Goal: Navigation & Orientation: Find specific page/section

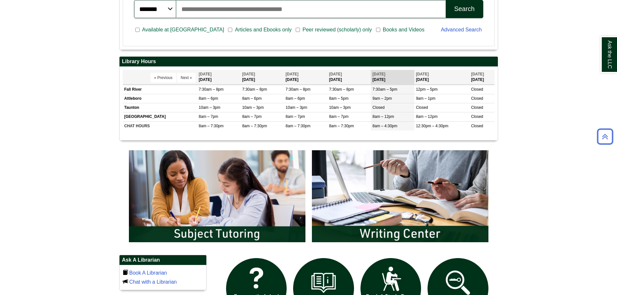
scroll to position [357, 0]
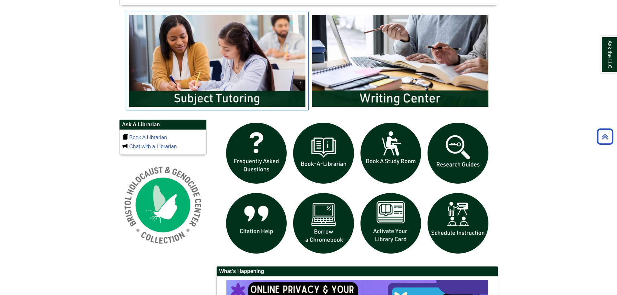
click at [262, 58] on img "slideshow" at bounding box center [217, 61] width 183 height 99
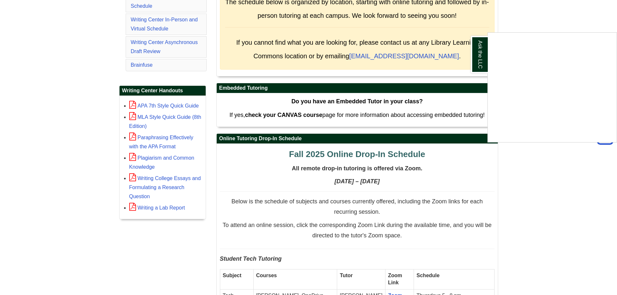
scroll to position [130, 0]
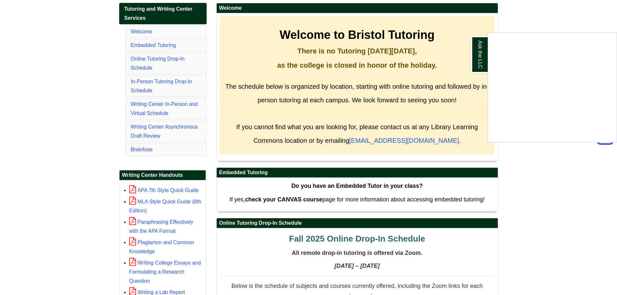
click at [161, 114] on div "Ask the LLC" at bounding box center [308, 147] width 617 height 295
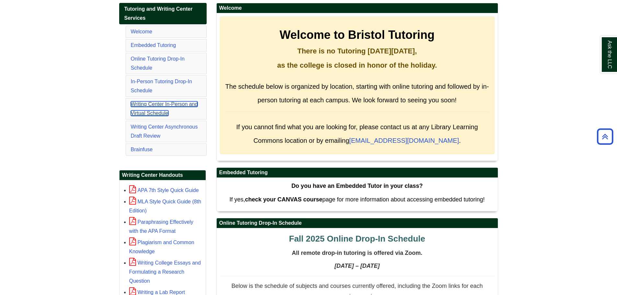
click at [157, 112] on link "Writing Center In-Person and Virtual Schedule" at bounding box center [164, 108] width 67 height 15
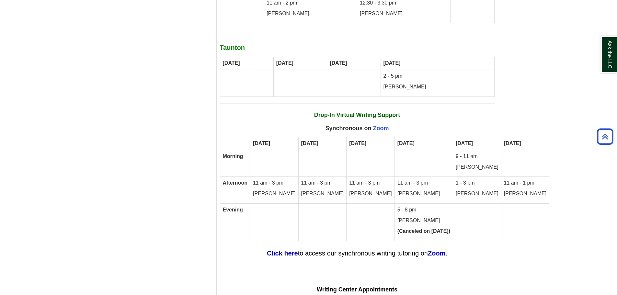
scroll to position [3930, 0]
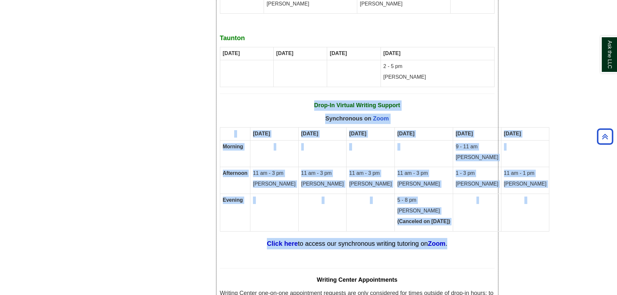
drag, startPoint x: 311, startPoint y: 48, endPoint x: 455, endPoint y: 181, distance: 196.3
copy div "Drop-In Virtual Writing Support Synchronous on Zoom Monday Tuesday Wednesday Th…"
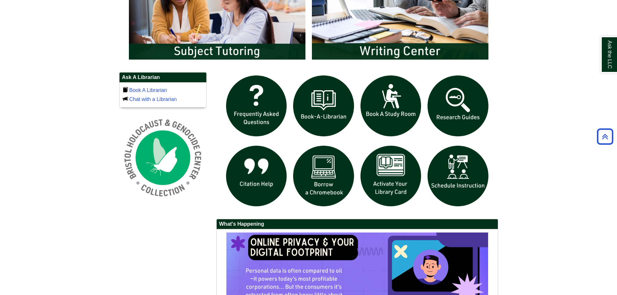
scroll to position [403, 0]
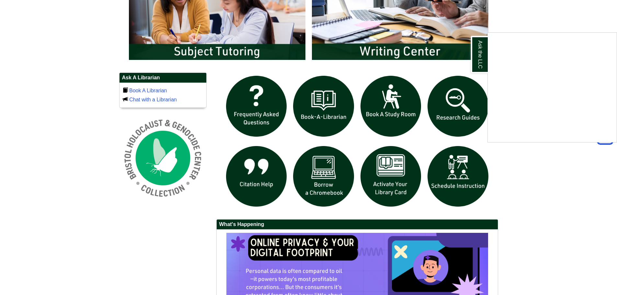
click at [153, 91] on div "Ask the LLC" at bounding box center [308, 147] width 617 height 295
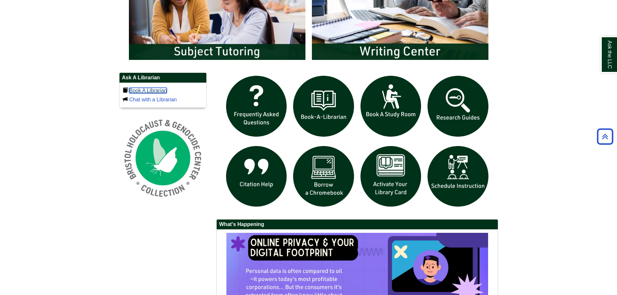
click at [153, 89] on link "Book A Librarian" at bounding box center [148, 91] width 38 height 6
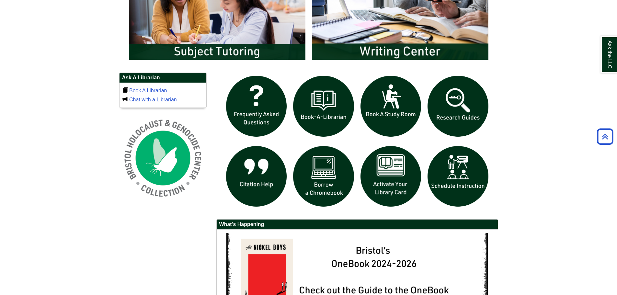
click at [542, 89] on body "Skip to Main Content Toggle navigation Home Access Services Access Services Pol…" at bounding box center [308, 11] width 617 height 828
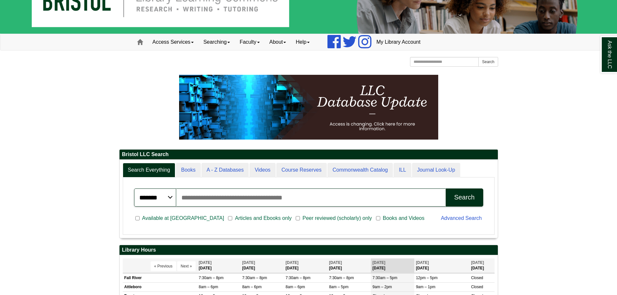
scroll to position [78, 379]
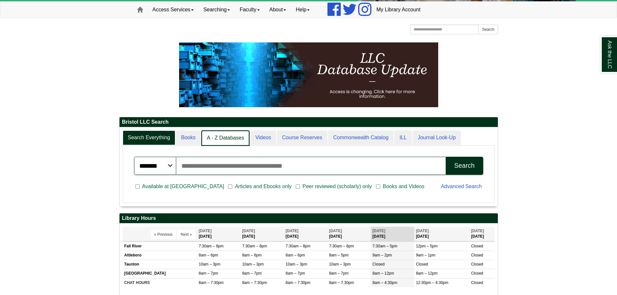
click at [220, 134] on link "A - Z Databases" at bounding box center [226, 138] width 48 height 15
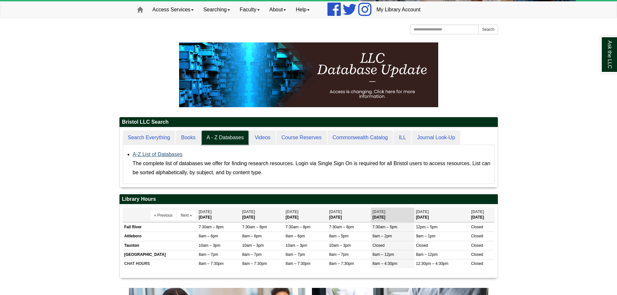
scroll to position [60, 379]
click at [171, 156] on link "A-Z List of Databases" at bounding box center [158, 155] width 50 height 6
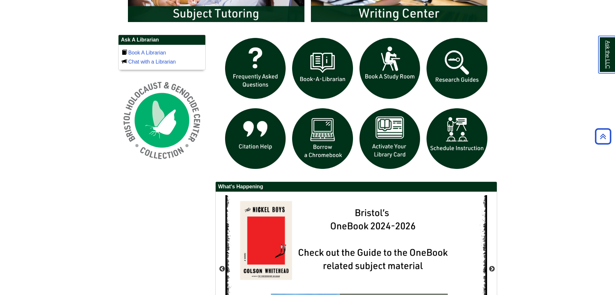
scroll to position [533, 0]
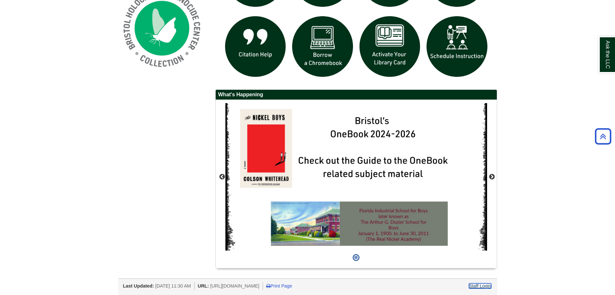
click at [474, 283] on link "Staff Login" at bounding box center [480, 285] width 22 height 5
